Goal: Information Seeking & Learning: Learn about a topic

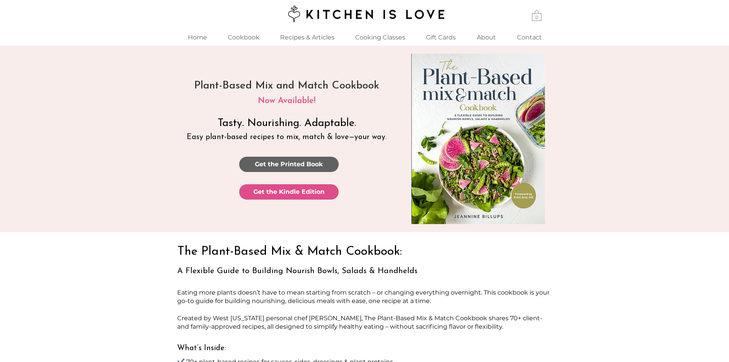
click at [276, 163] on span "Get the Printed Book" at bounding box center [289, 164] width 68 height 8
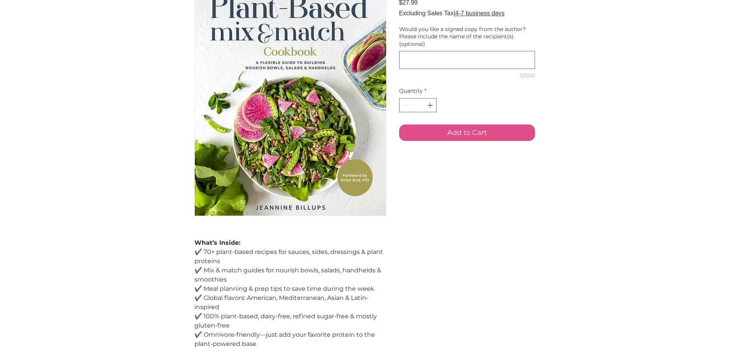
scroll to position [35, 0]
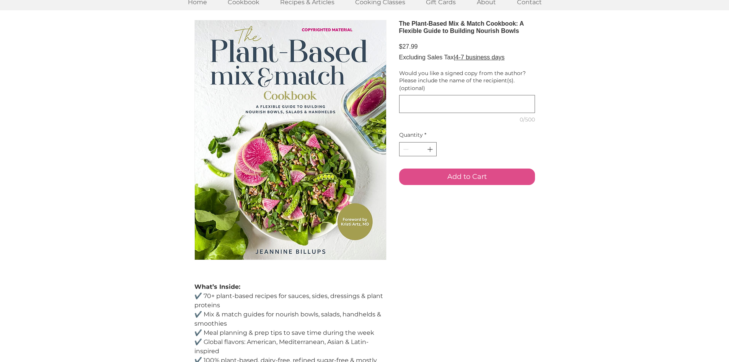
click at [278, 121] on img "main content" at bounding box center [290, 139] width 191 height 239
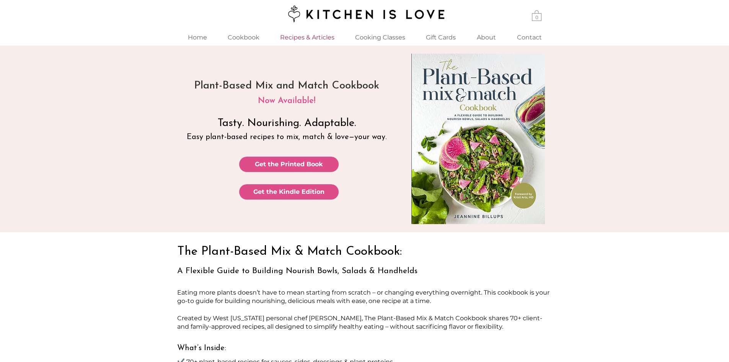
click at [318, 36] on p "Recipes & Articles" at bounding box center [307, 37] width 62 height 16
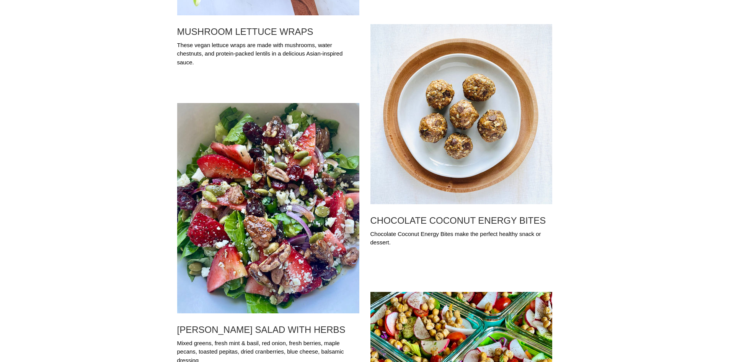
scroll to position [651, 0]
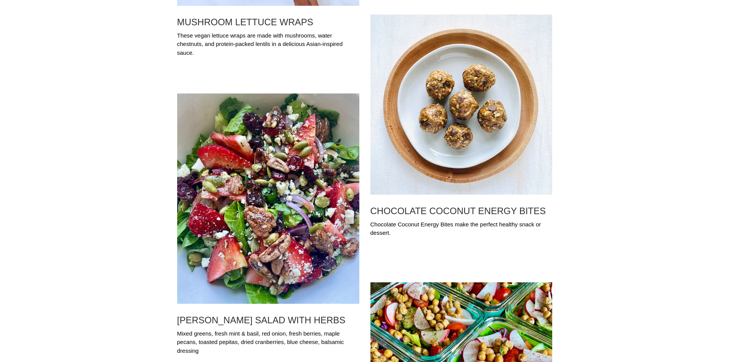
click at [465, 106] on img "Blog feed" at bounding box center [461, 105] width 182 height 180
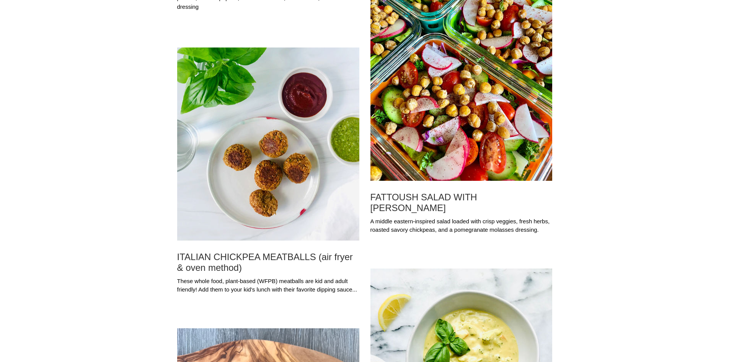
scroll to position [995, 0]
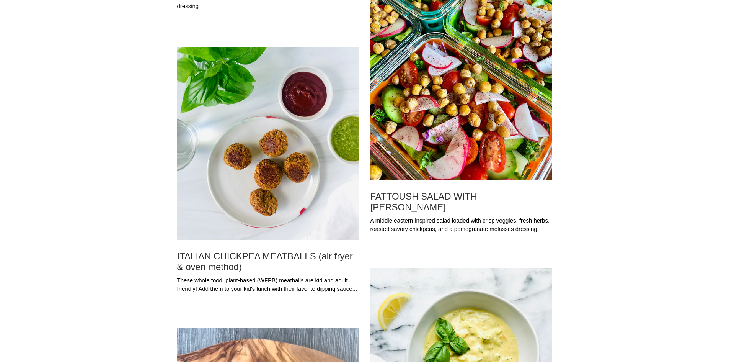
click at [254, 190] on img "Blog feed" at bounding box center [268, 143] width 182 height 193
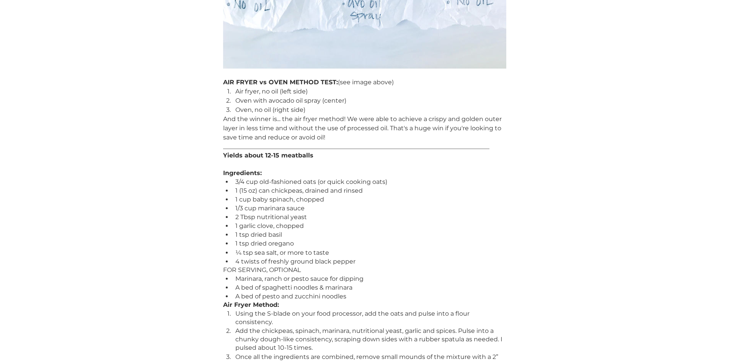
scroll to position [765, 0]
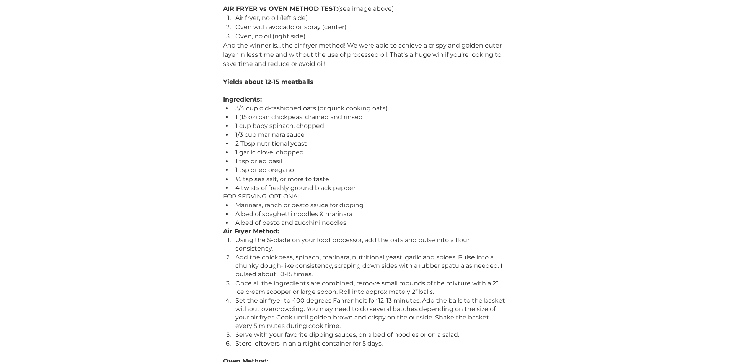
click at [164, 167] on div "All Articles Breakfast Appetizers & Sides Sauces, Dressings & Condiments Main D…" at bounding box center [365, 95] width 714 height 1631
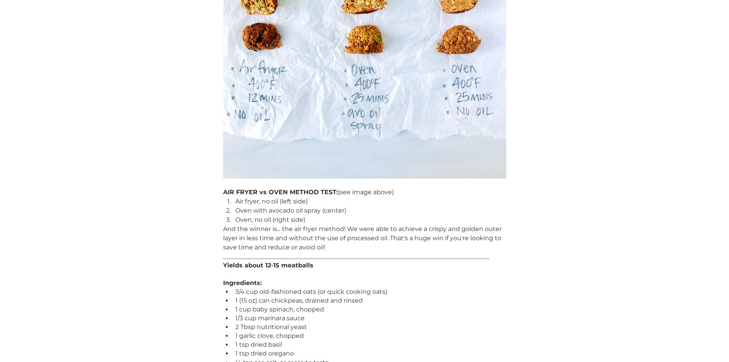
scroll to position [574, 0]
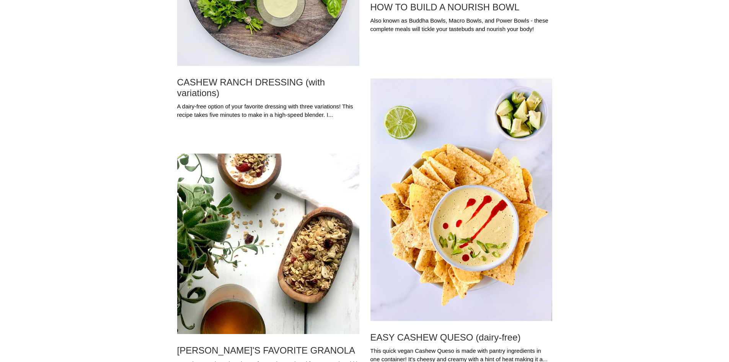
scroll to position [2882, 0]
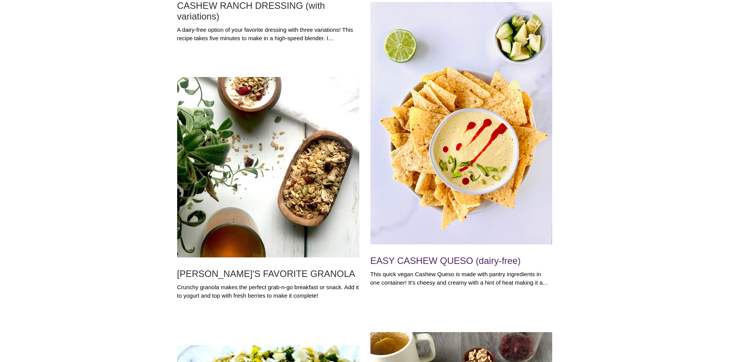
click at [410, 259] on h2 "EASY CASHEW QUESO (dairy-free)" at bounding box center [461, 260] width 182 height 11
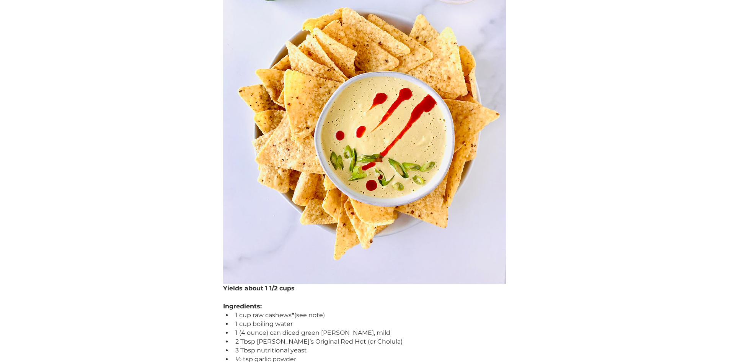
scroll to position [268, 0]
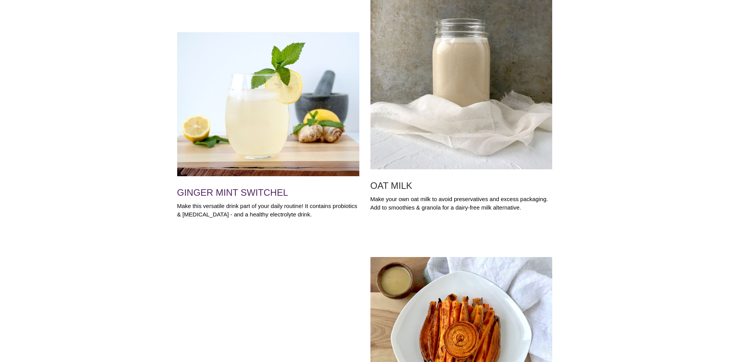
scroll to position [9179, 0]
click at [252, 190] on h2 "GINGER MINT SWITCHEL" at bounding box center [268, 192] width 182 height 11
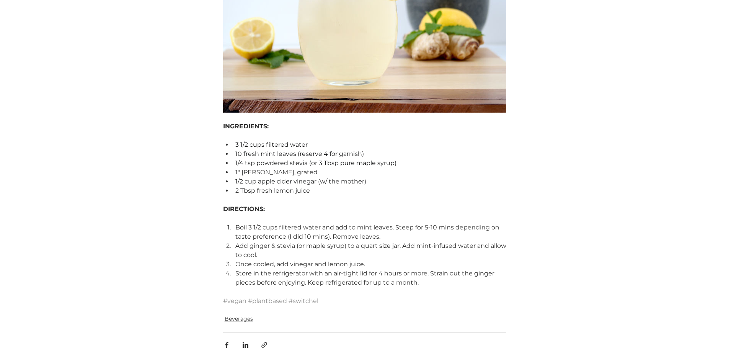
scroll to position [284, 0]
